Goal: Task Accomplishment & Management: Use online tool/utility

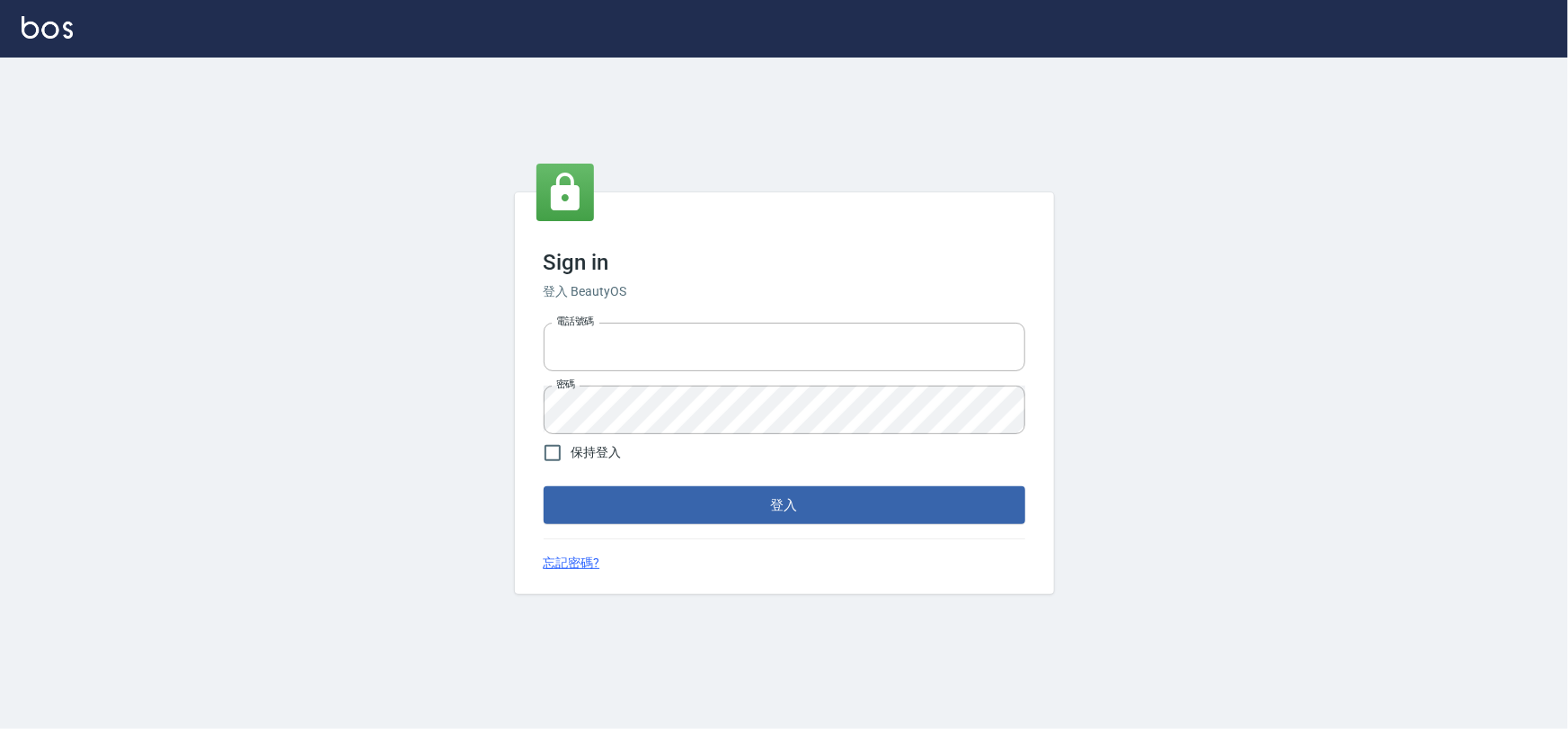
type input "0975575780"
click at [808, 497] on button "登入" at bounding box center [784, 505] width 481 height 38
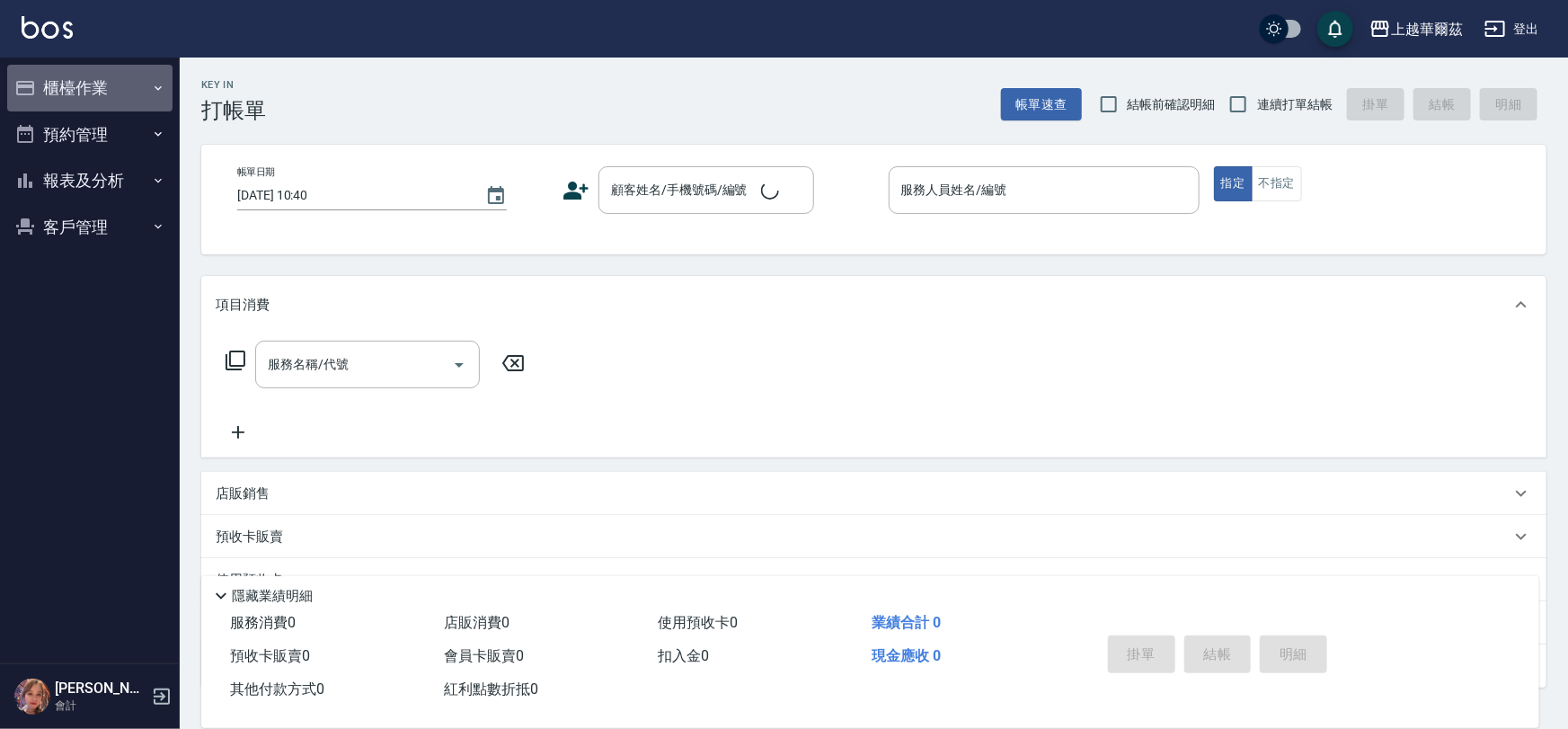
click at [77, 84] on button "櫃檯作業" at bounding box center [89, 88] width 165 height 47
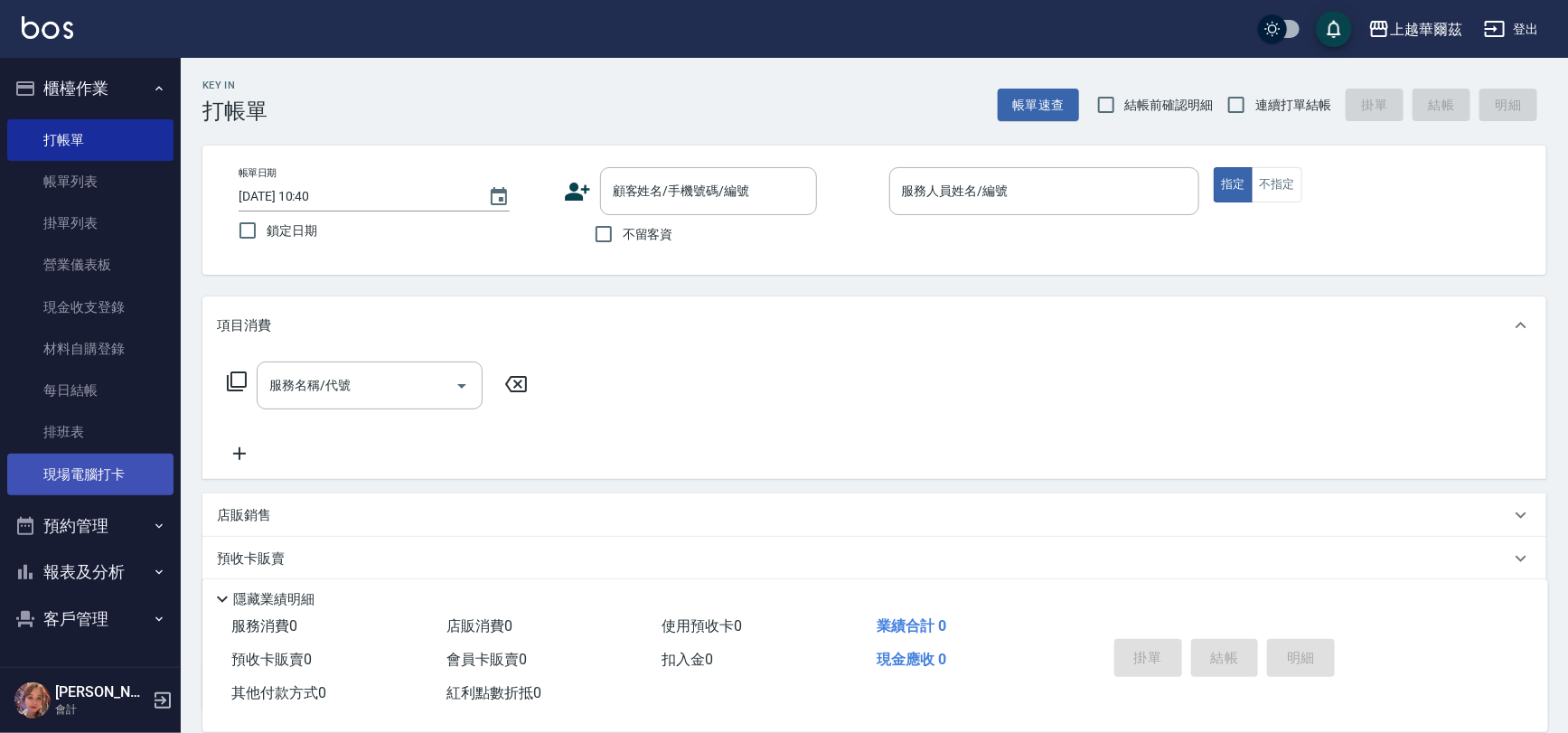
click at [117, 460] on link "現場電腦打卡" at bounding box center [90, 474] width 166 height 41
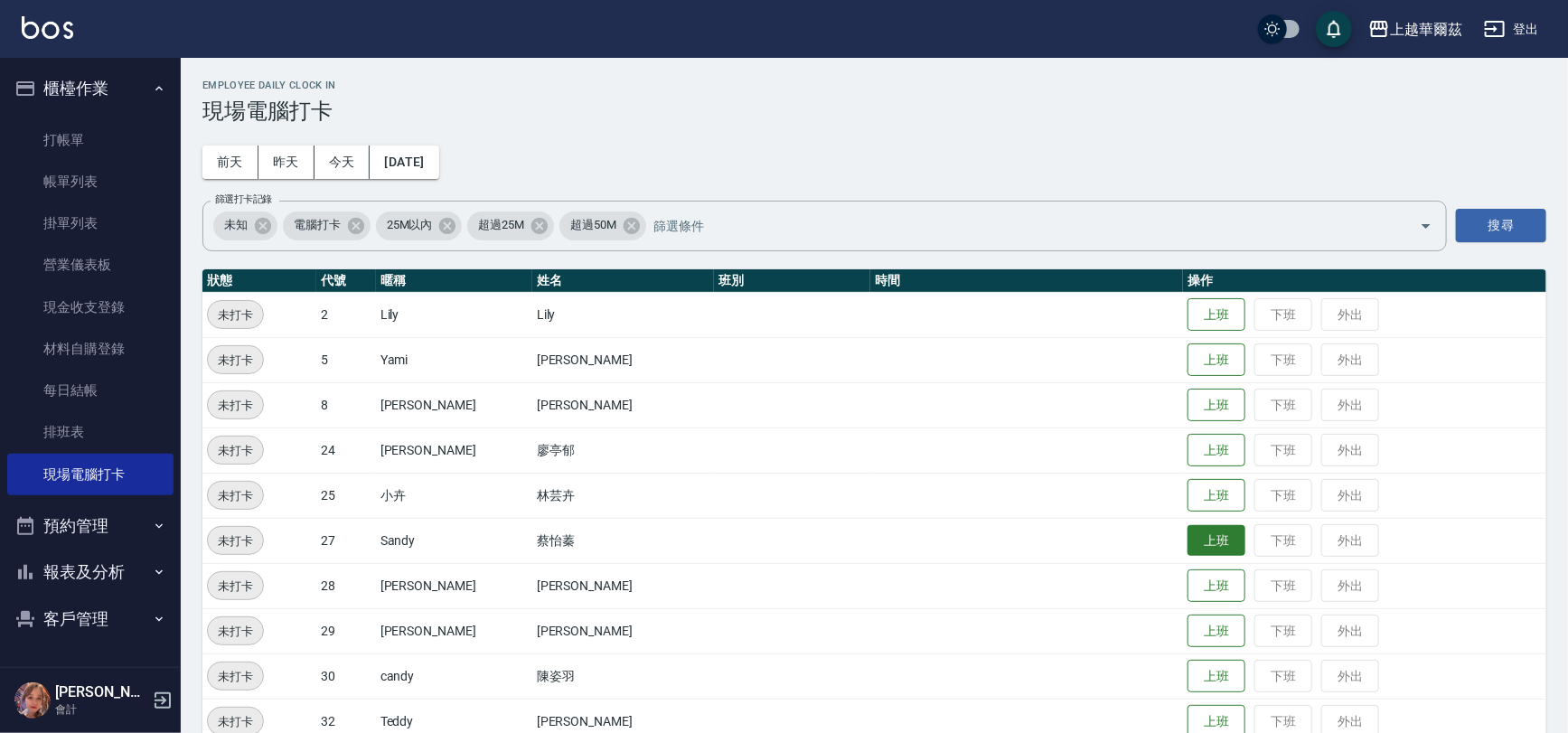
click at [1187, 542] on button "上班" at bounding box center [1216, 541] width 58 height 31
click at [1187, 371] on button "上班" at bounding box center [1216, 360] width 58 height 31
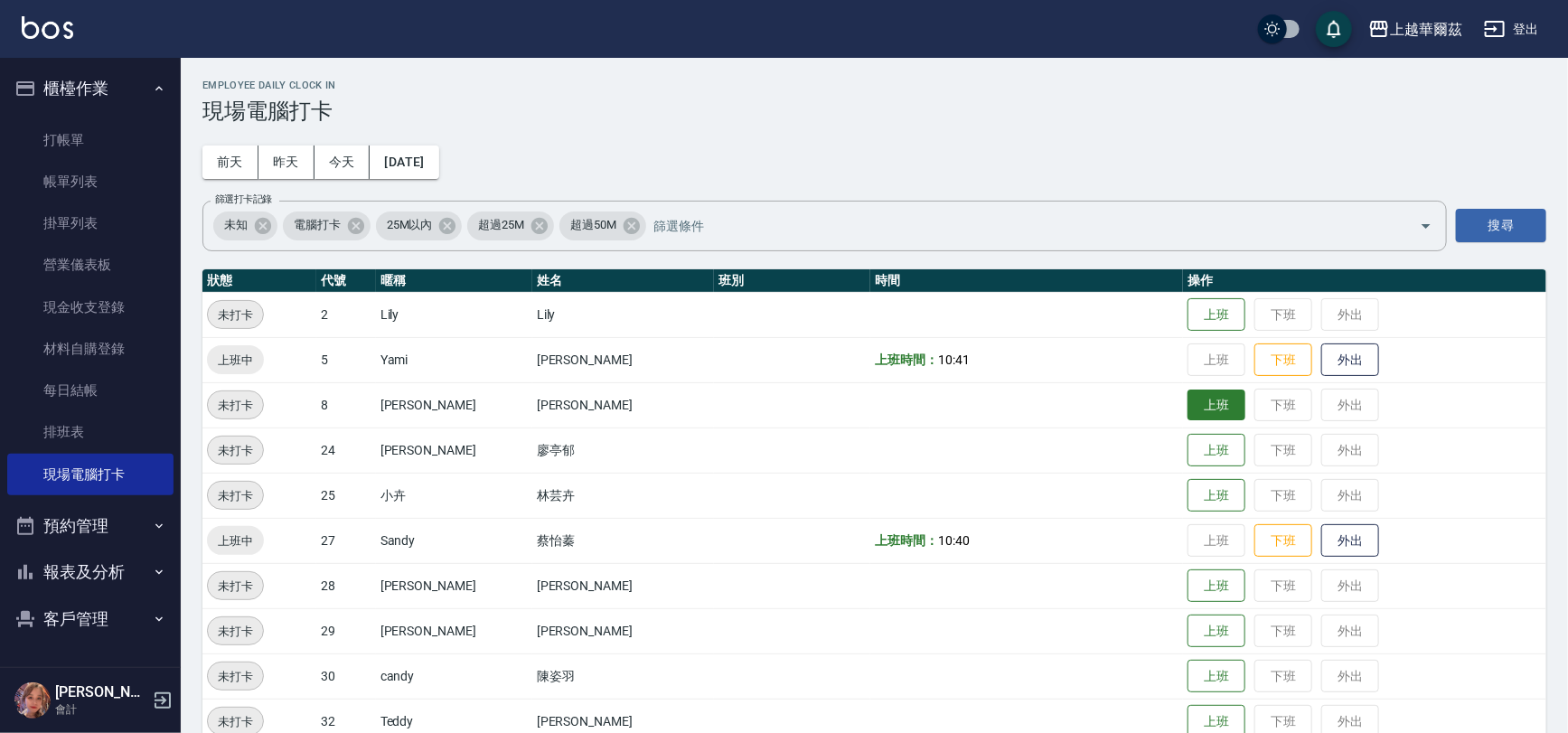
click at [1187, 410] on button "上班" at bounding box center [1216, 405] width 58 height 31
click at [79, 573] on button "報表及分析" at bounding box center [90, 573] width 166 height 47
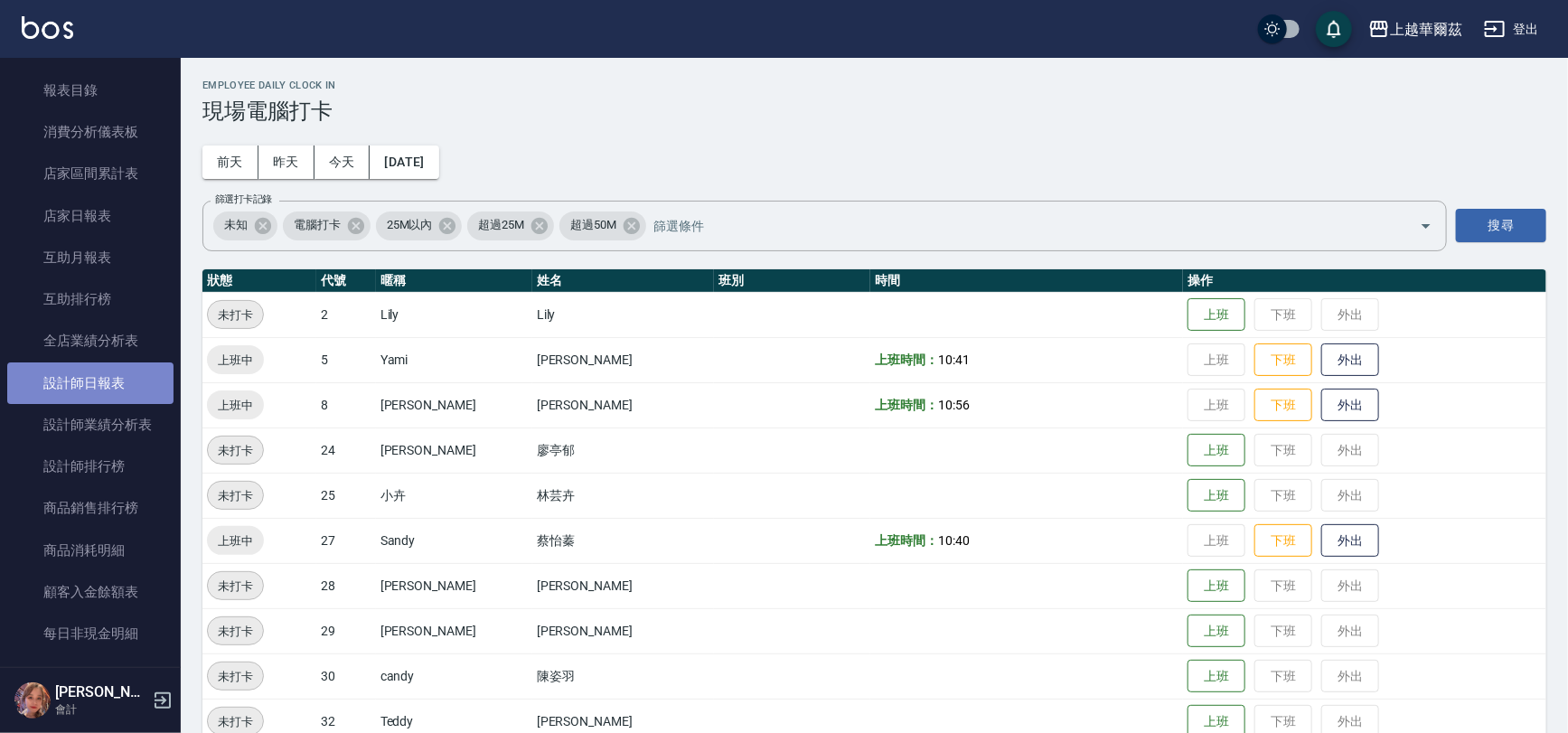
click at [97, 384] on link "設計師日報表" at bounding box center [90, 383] width 166 height 41
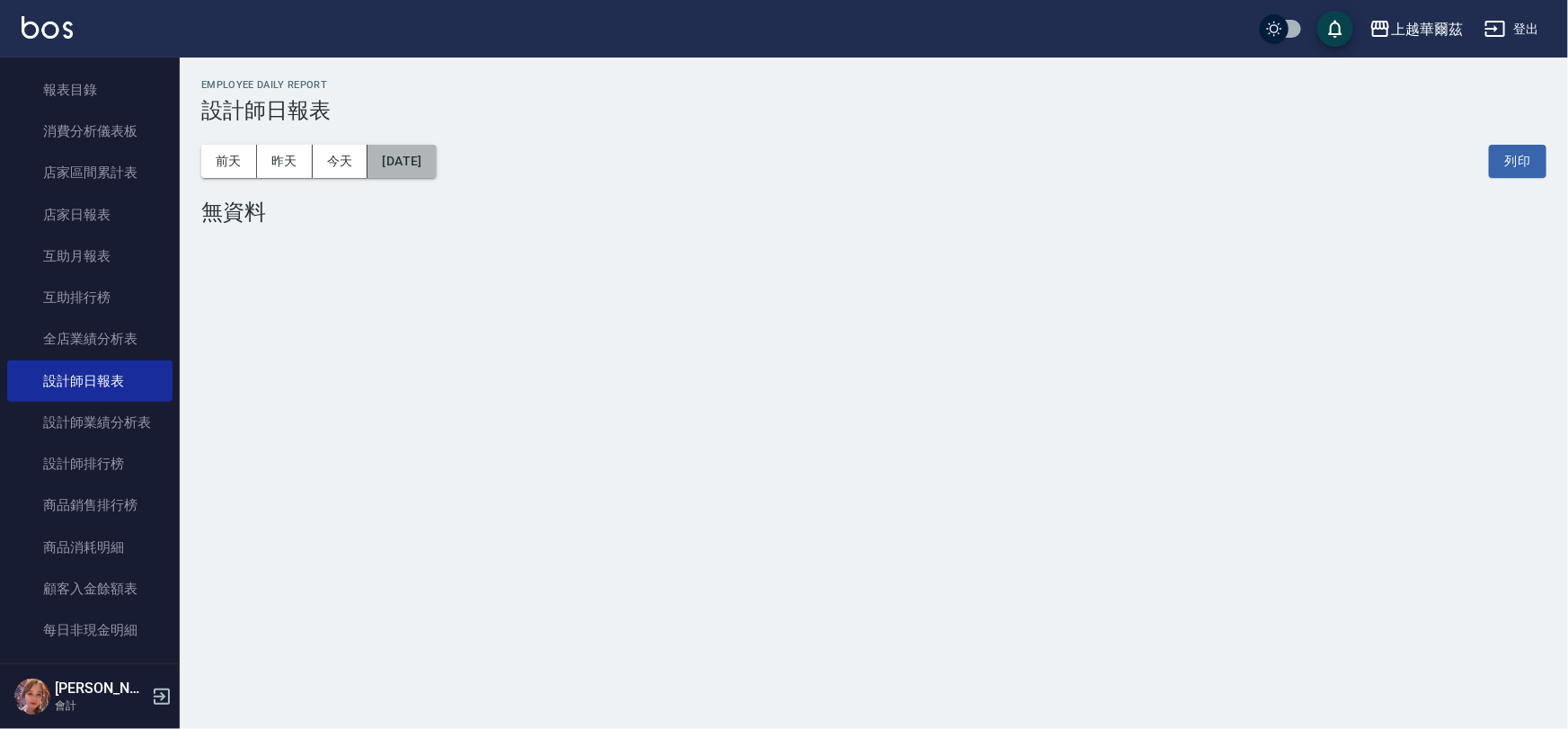
click at [426, 160] on button "[DATE]" at bounding box center [402, 161] width 68 height 33
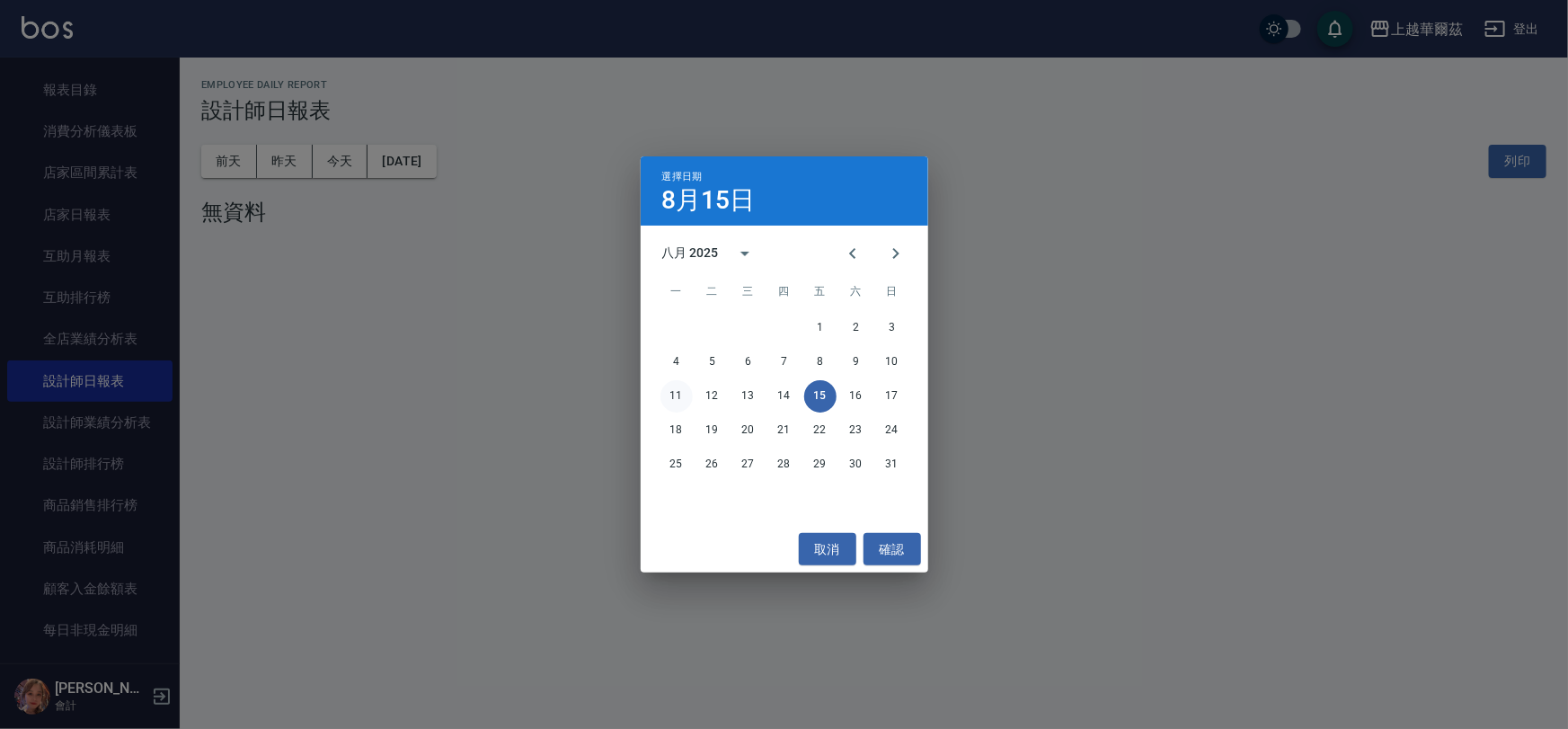
click at [684, 393] on button "11" at bounding box center [676, 396] width 32 height 32
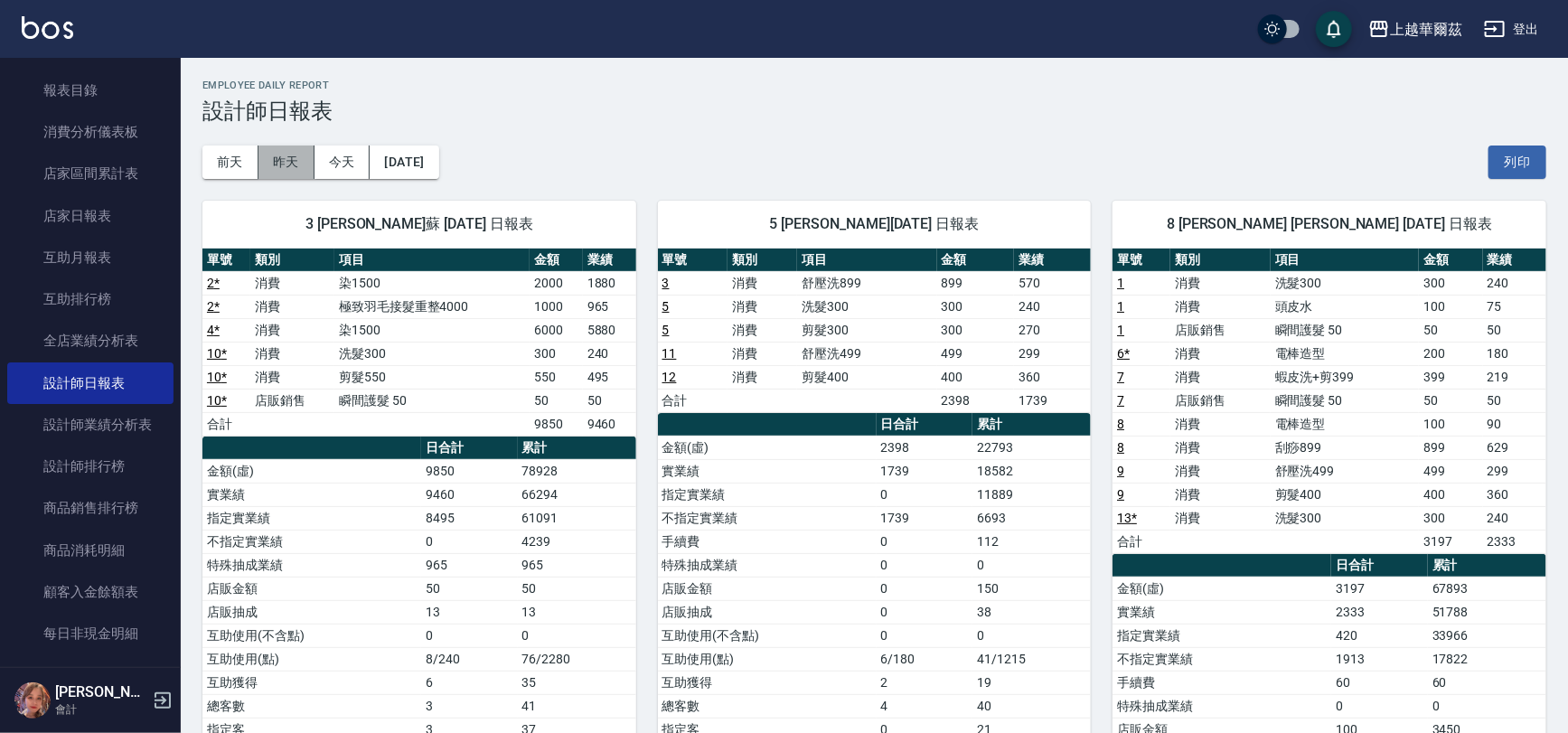
click at [290, 161] on button "昨天" at bounding box center [286, 162] width 56 height 33
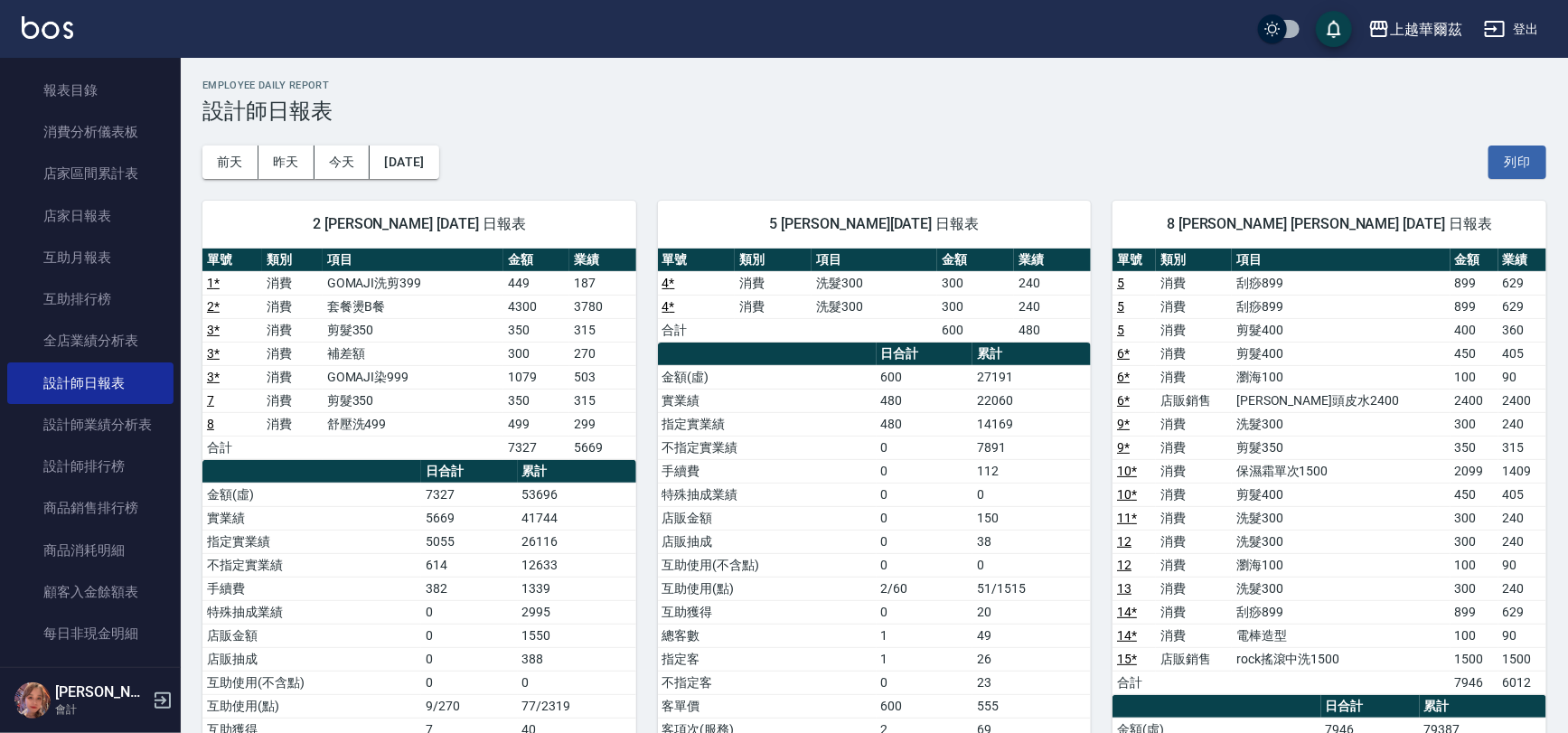
click at [481, 160] on div "[DATE] [DATE] [DATE] [DATE] 列印" at bounding box center [874, 162] width 1344 height 77
click at [439, 161] on button "[DATE]" at bounding box center [404, 162] width 69 height 33
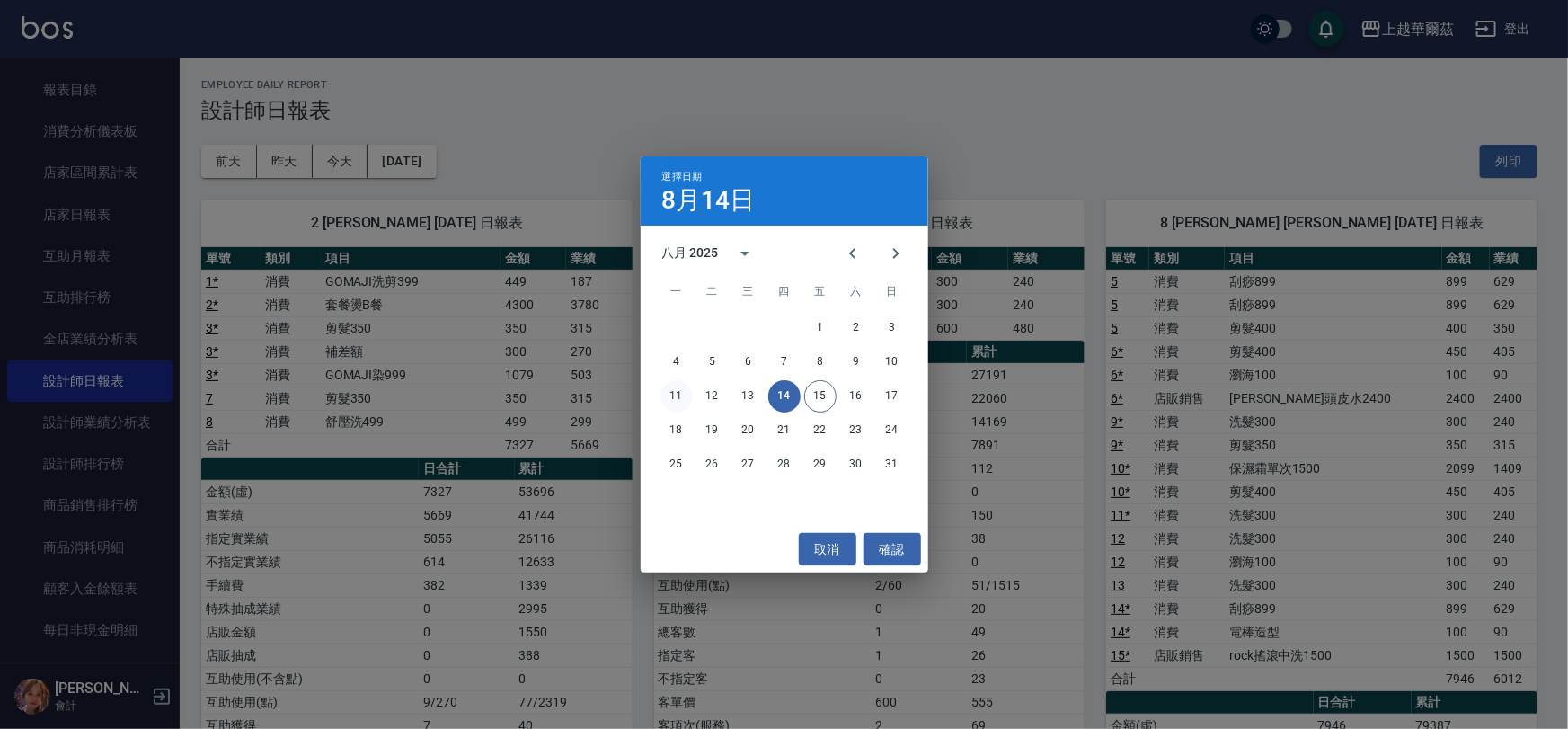
click at [674, 400] on button "11" at bounding box center [676, 396] width 32 height 32
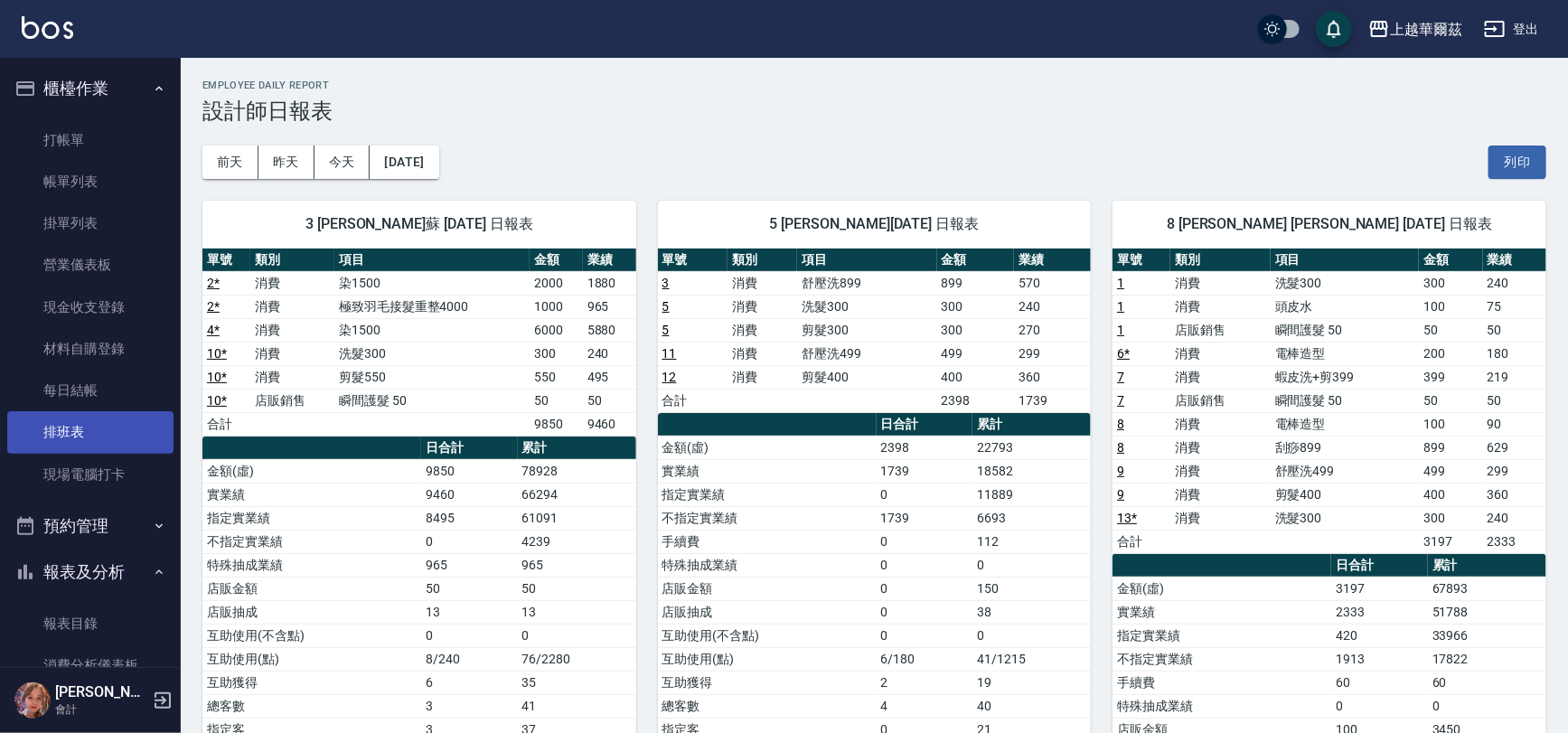
click at [54, 436] on link "排班表" at bounding box center [90, 432] width 166 height 41
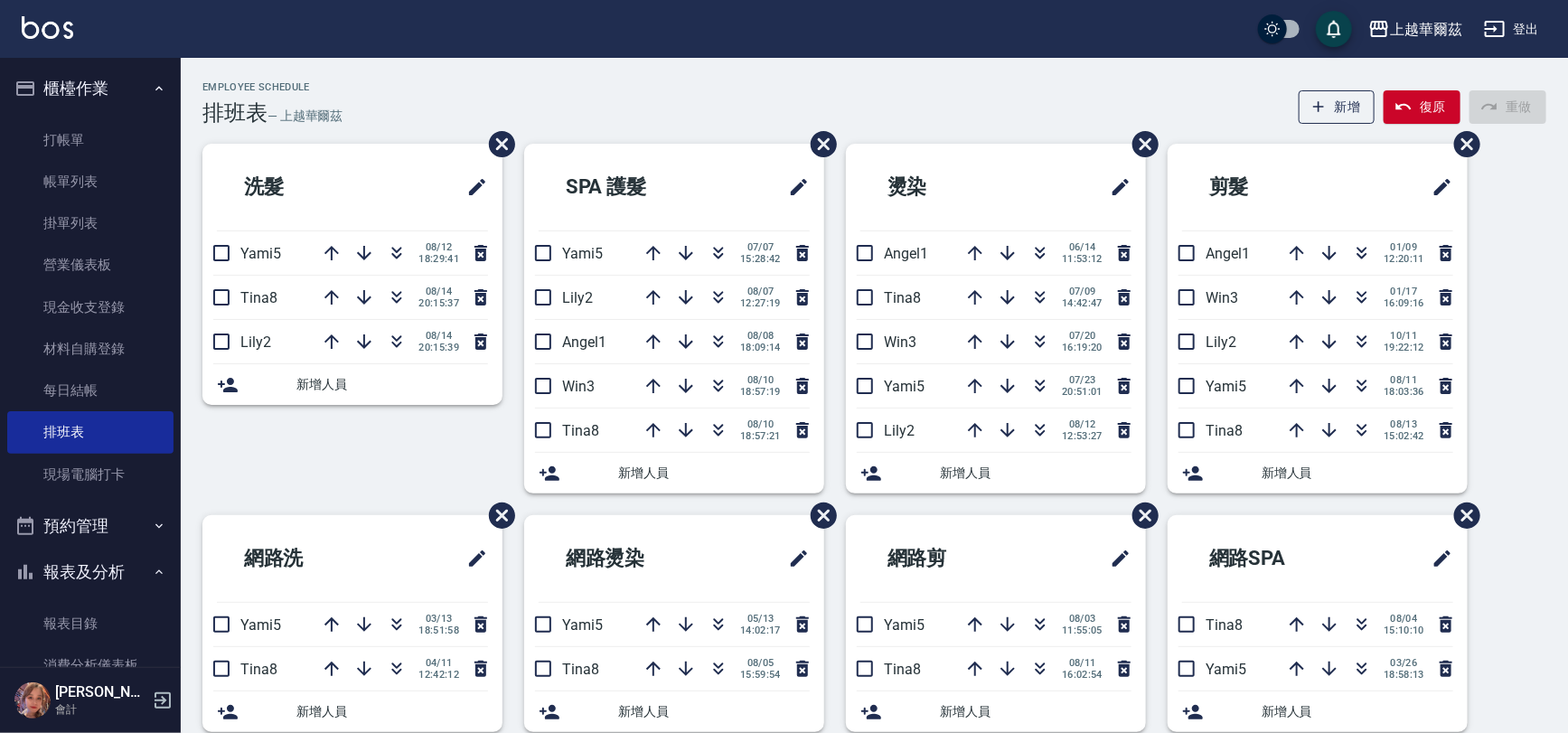
drag, startPoint x: 171, startPoint y: 354, endPoint x: 177, endPoint y: 405, distance: 51.4
click at [177, 405] on nav "櫃檯作業 打帳單 帳單列表 掛單列表 營業儀表板 現金收支登錄 材料自購登錄 每日結帳 排班表 現場電腦打卡 預約管理 預約管理 單日預約紀錄 單週預約紀錄 …" at bounding box center [90, 362] width 181 height 609
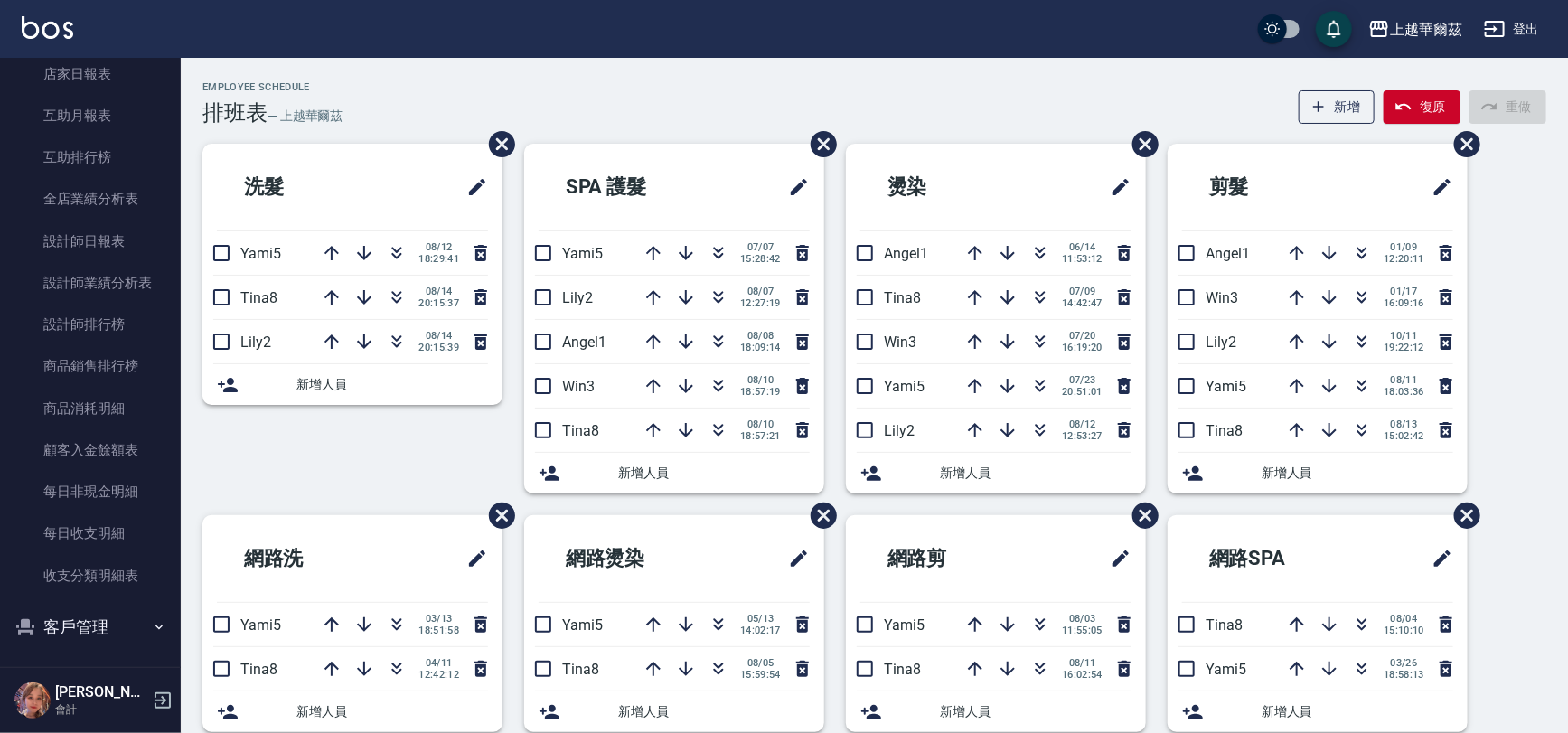
scroll to position [679, 0]
drag, startPoint x: 73, startPoint y: 642, endPoint x: 70, endPoint y: 622, distance: 20.2
click at [70, 625] on button "客戶管理" at bounding box center [90, 624] width 166 height 47
click at [70, 620] on button "客戶管理" at bounding box center [90, 624] width 166 height 47
click at [170, 626] on nav "櫃檯作業 打帳單 帳單列表 掛單列表 營業儀表板 現金收支登錄 材料自購登錄 每日結帳 排班表 現場電腦打卡 預約管理 預約管理 單日預約紀錄 單週預約紀錄 …" at bounding box center [90, 362] width 181 height 609
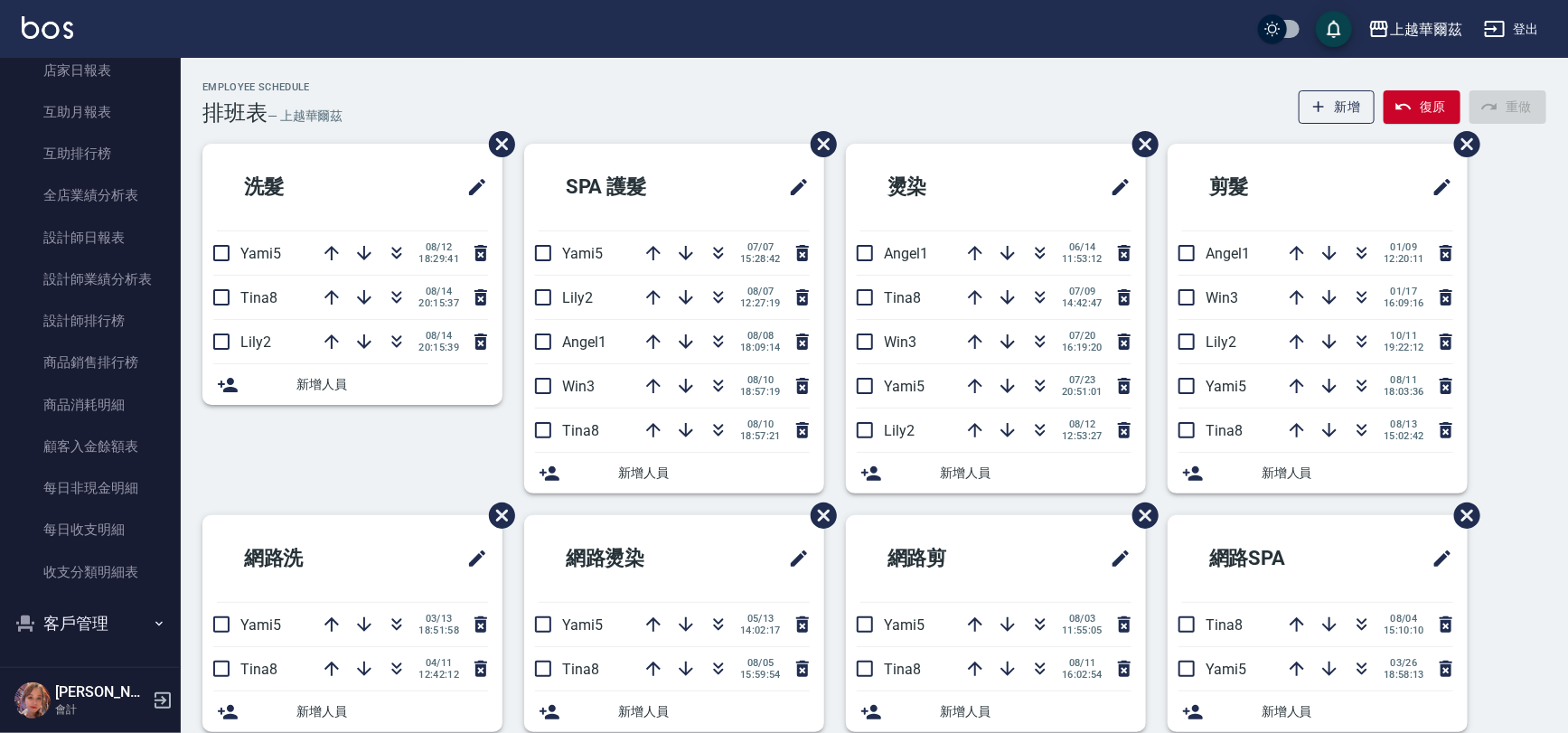
click at [79, 626] on button "客戶管理" at bounding box center [90, 624] width 166 height 47
drag, startPoint x: 92, startPoint y: 647, endPoint x: 142, endPoint y: 629, distance: 53.1
click at [102, 643] on li "客戶管理 客戶列表 卡券管理 入金管理" at bounding box center [90, 693] width 166 height 186
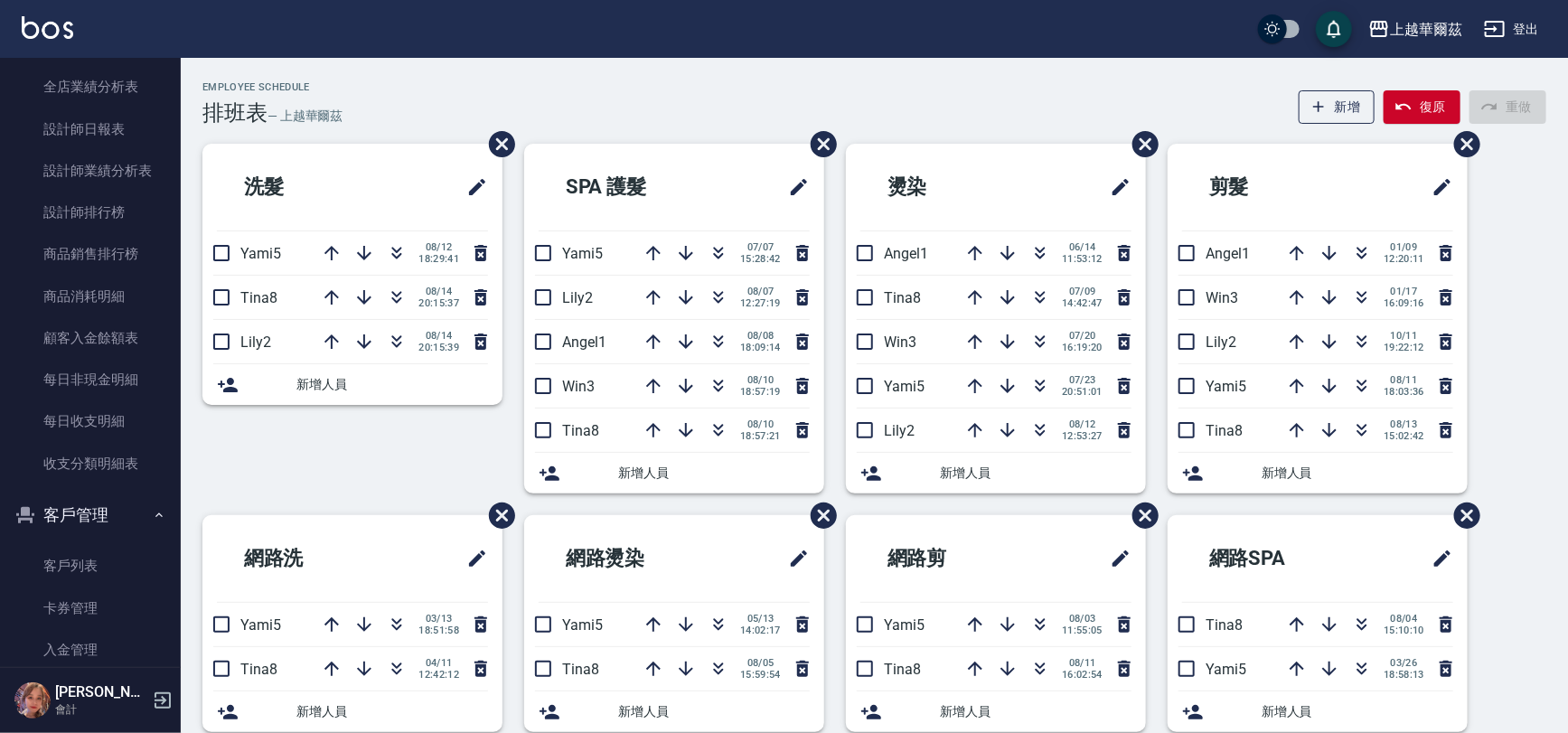
scroll to position [819, 0]
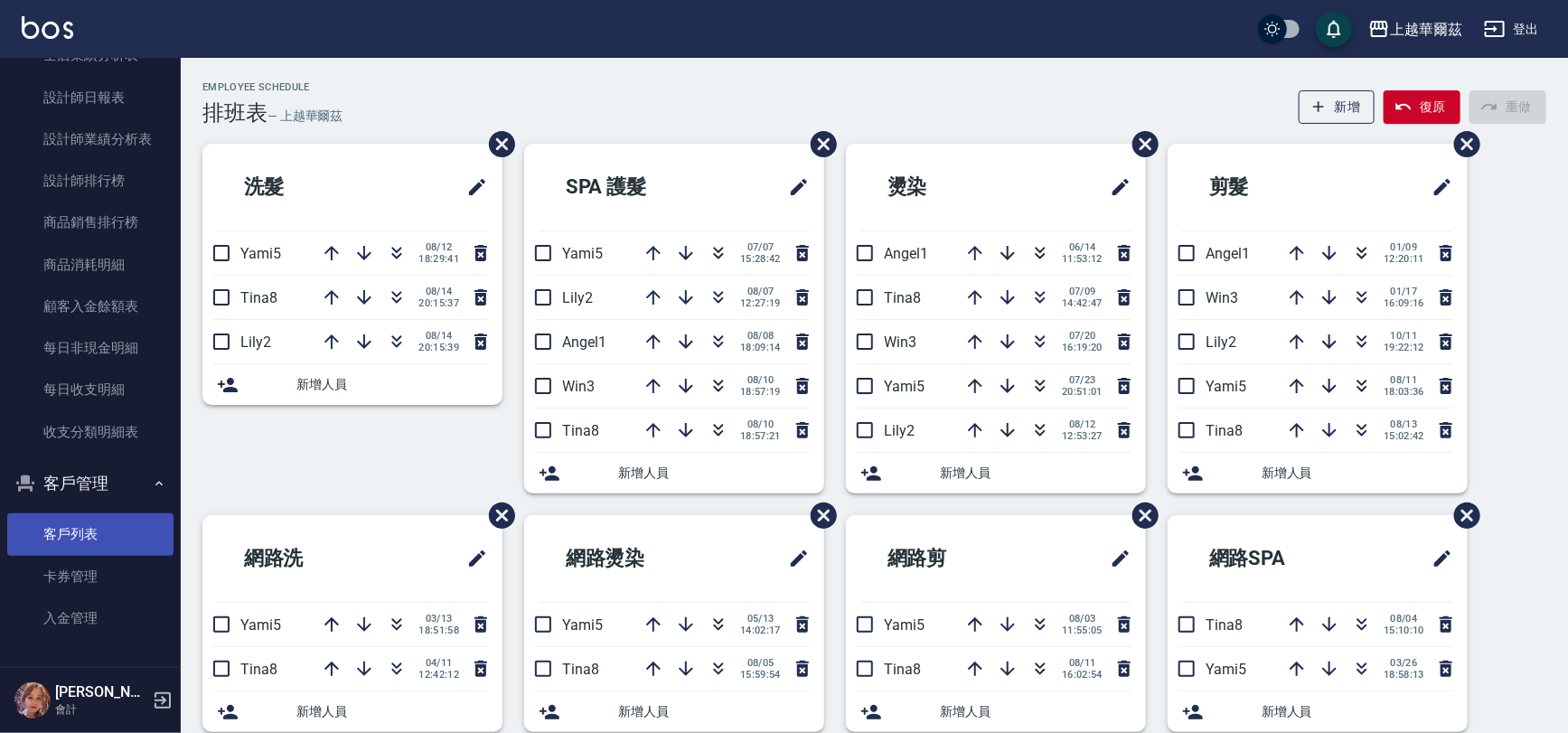
click at [87, 533] on link "客戶列表" at bounding box center [90, 534] width 166 height 41
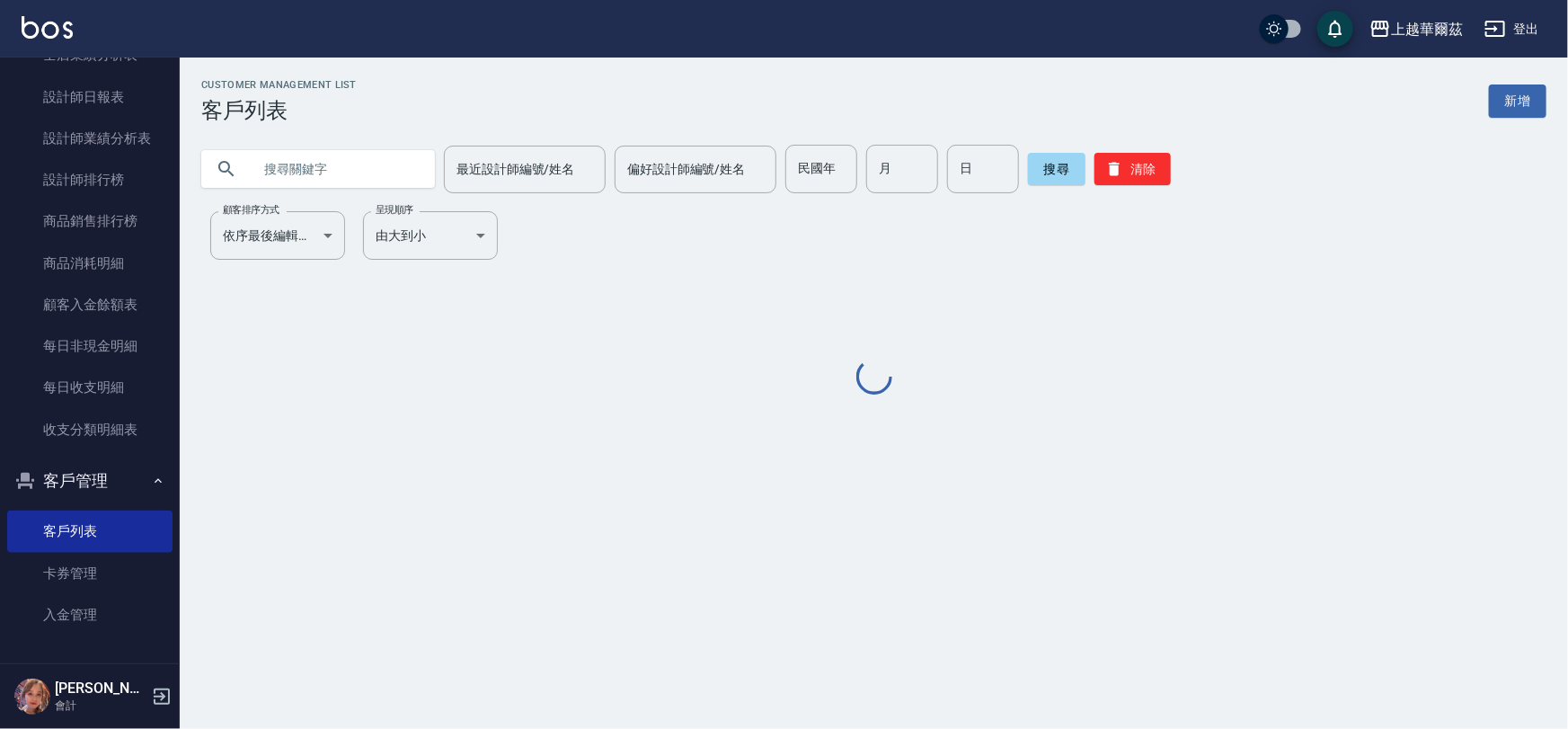
click at [336, 164] on input "text" at bounding box center [336, 169] width 169 height 49
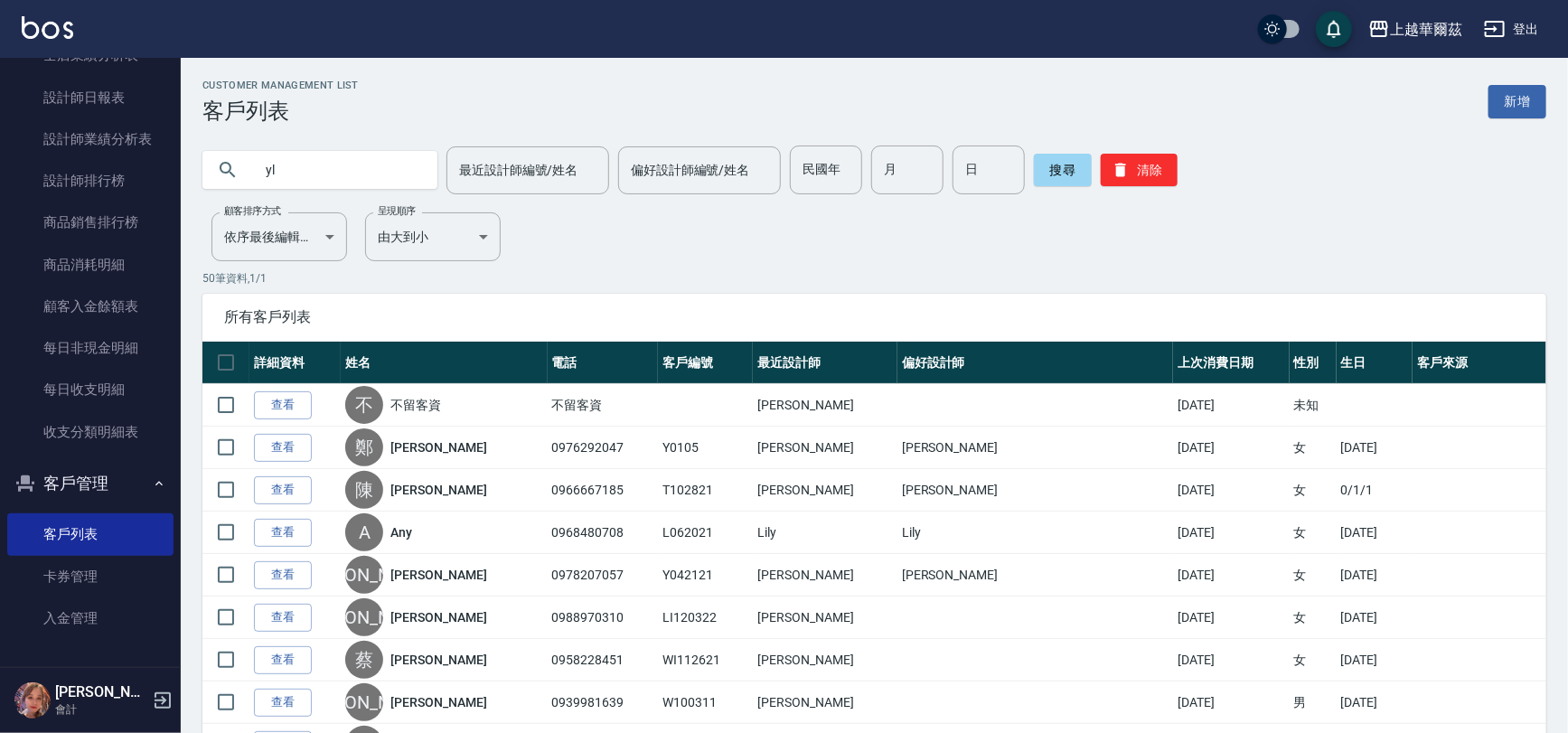
type input "y"
type input "s"
type input "躁"
type input "[PERSON_NAME]"
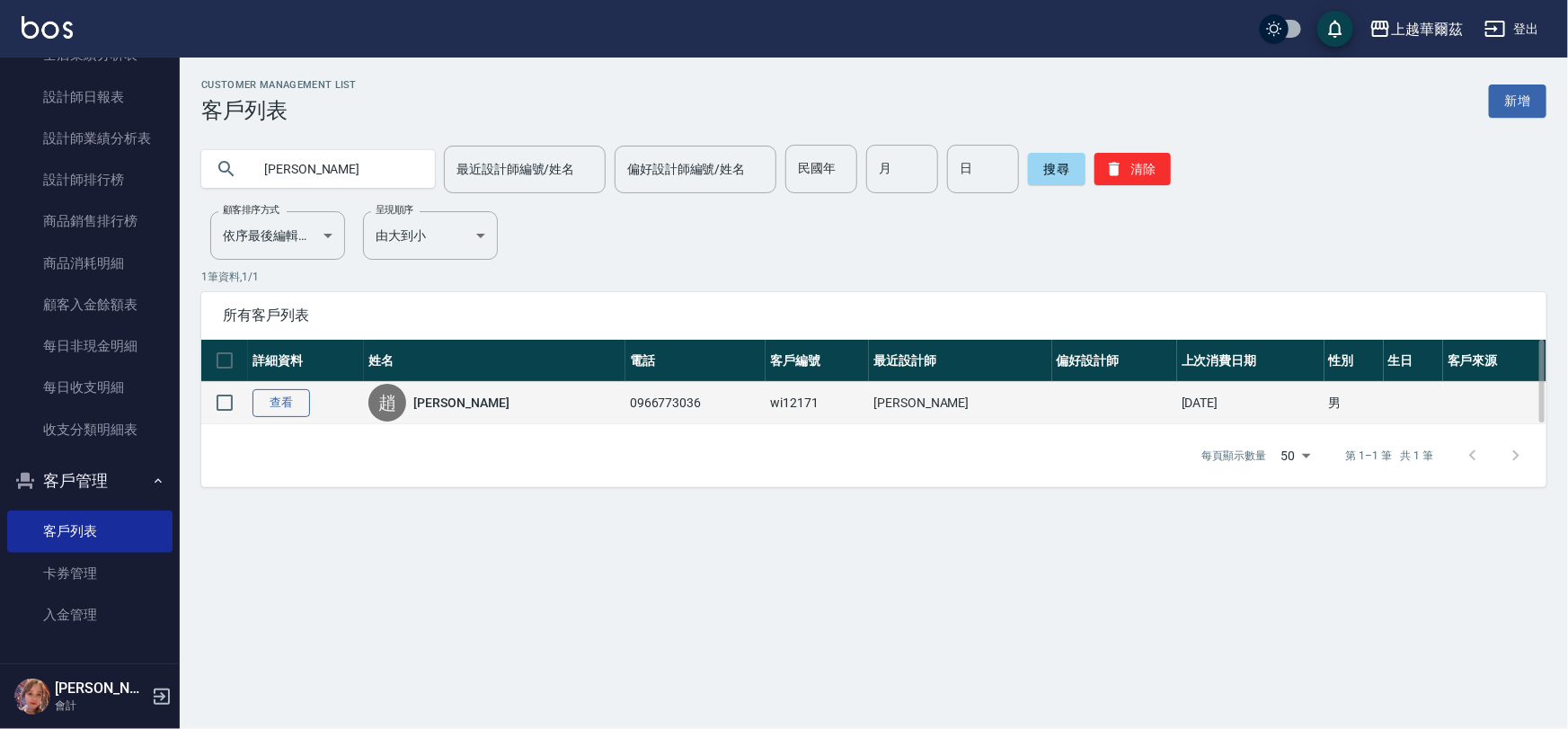
click at [288, 399] on link "查看" at bounding box center [281, 403] width 58 height 27
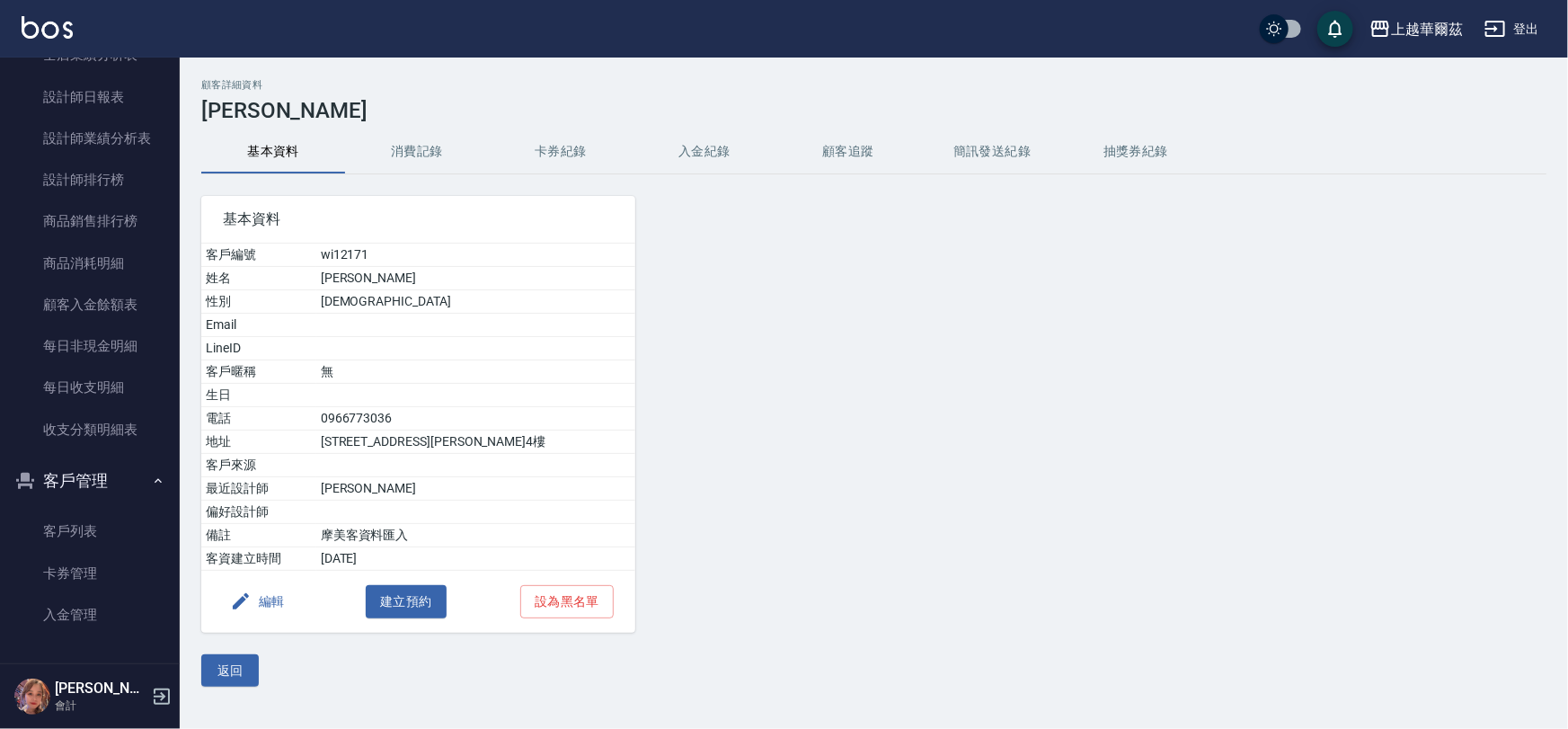
click at [707, 174] on div at bounding box center [806, 403] width 341 height 459
click at [716, 160] on button "入金紀錄" at bounding box center [704, 152] width 144 height 43
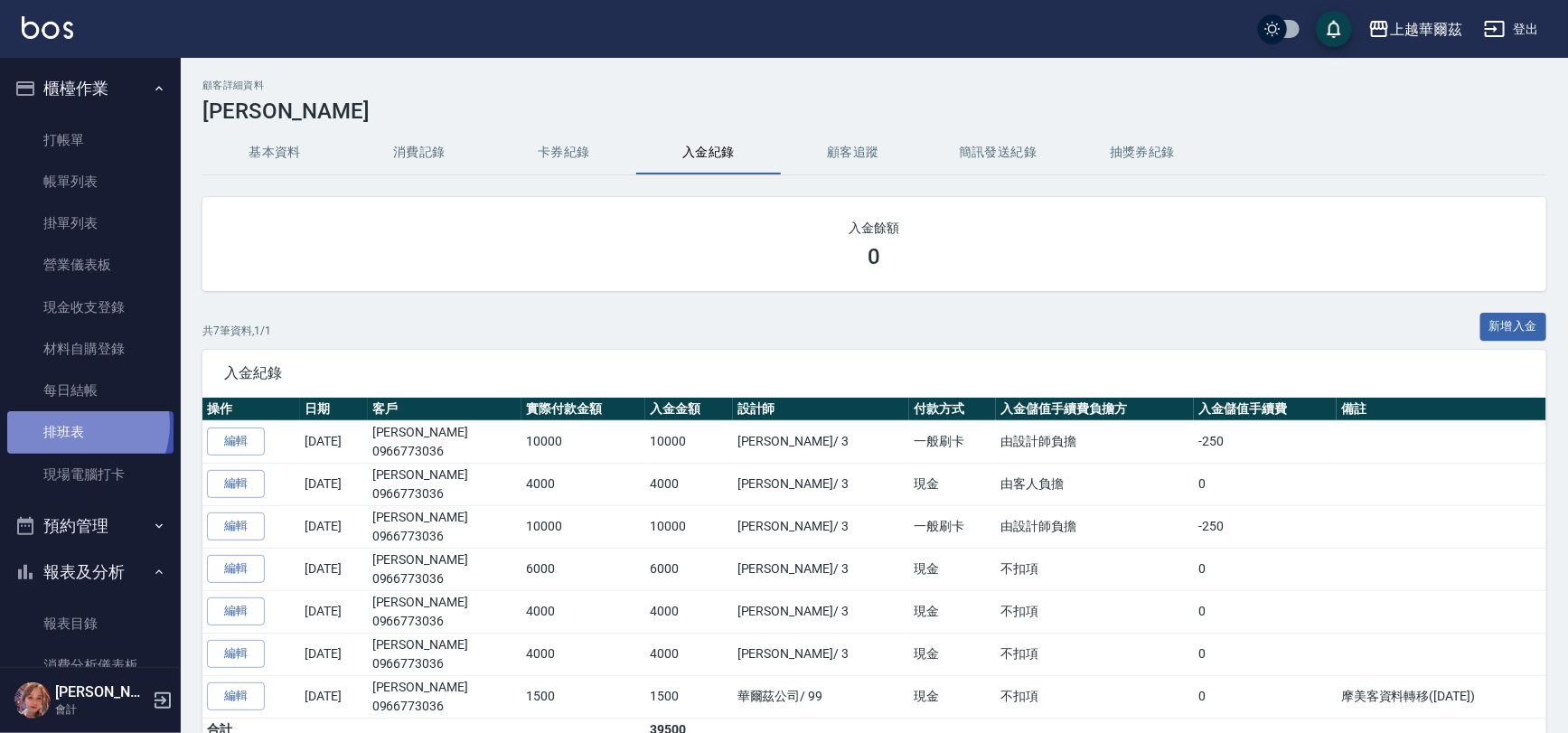
click at [76, 425] on link "排班表" at bounding box center [90, 432] width 166 height 41
